Goal: Task Accomplishment & Management: Use online tool/utility

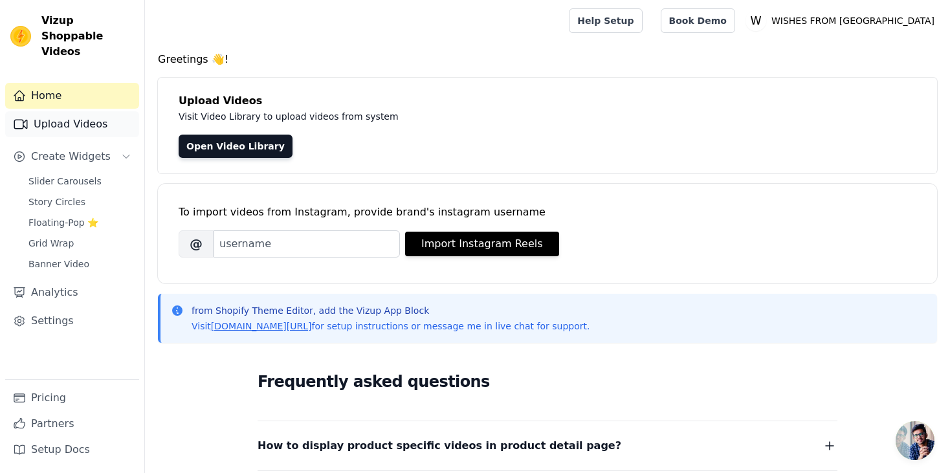
click at [60, 111] on link "Upload Videos" at bounding box center [72, 124] width 134 height 26
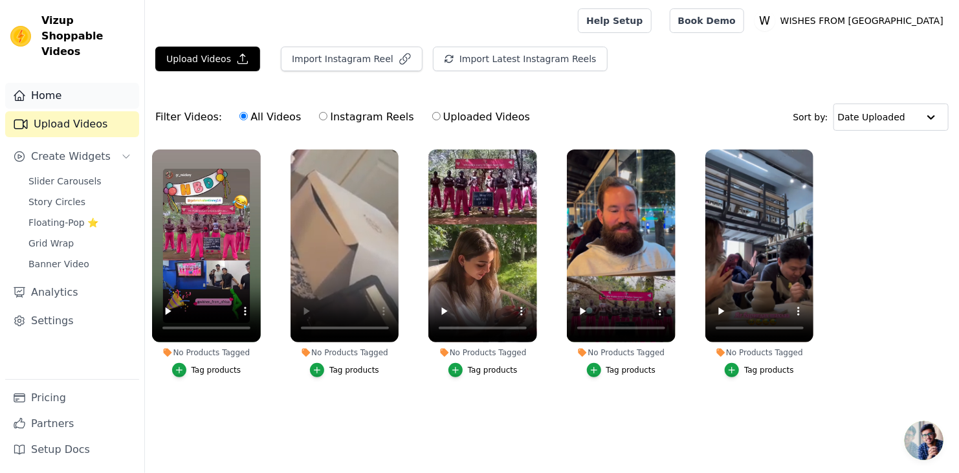
click at [58, 84] on link "Home" at bounding box center [72, 96] width 134 height 26
